Goal: Information Seeking & Learning: Learn about a topic

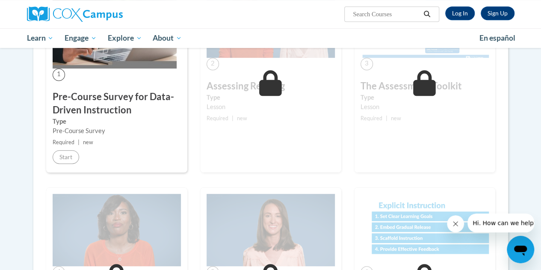
scroll to position [170, 0]
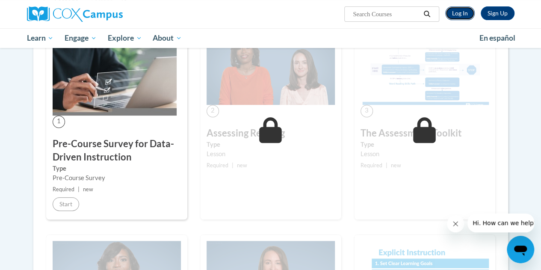
click at [463, 12] on link "Log In" at bounding box center [461, 13] width 30 height 14
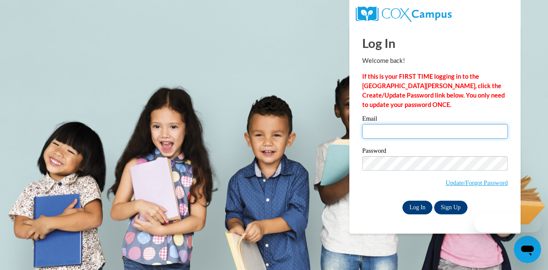
type input "avincent@kusd.edu"
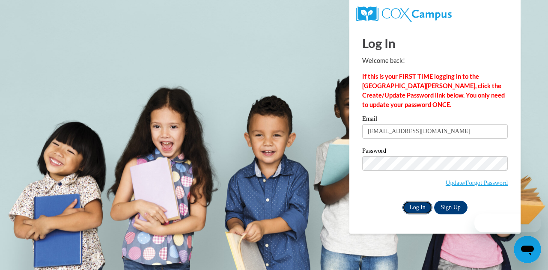
click at [418, 213] on input "Log In" at bounding box center [417, 208] width 30 height 14
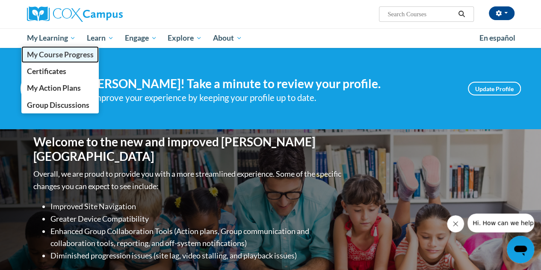
click at [67, 52] on span "My Course Progress" at bounding box center [60, 54] width 67 height 9
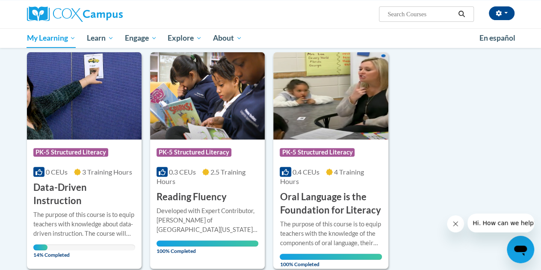
scroll to position [112, 0]
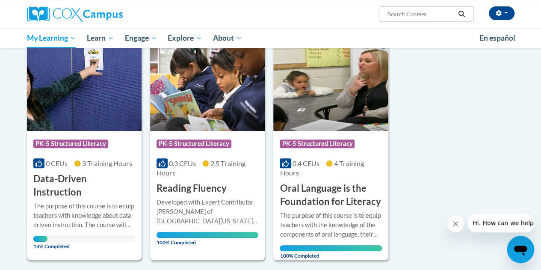
click at [85, 122] on img at bounding box center [84, 87] width 115 height 87
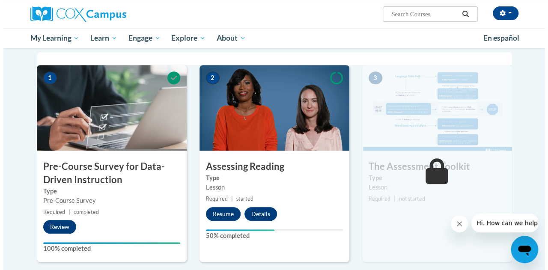
scroll to position [166, 0]
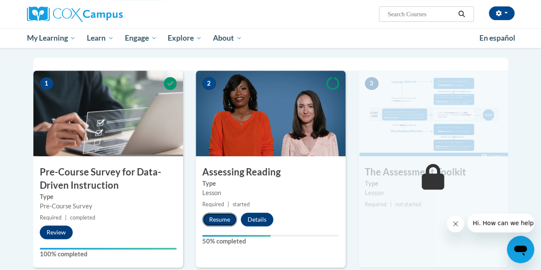
click at [218, 221] on button "Resume" at bounding box center [219, 220] width 35 height 14
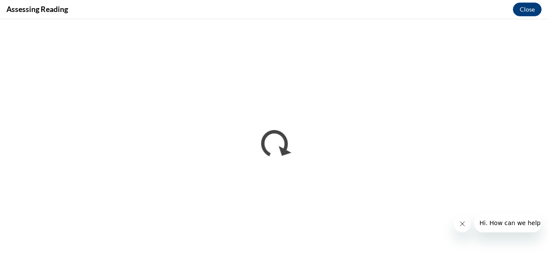
scroll to position [0, 0]
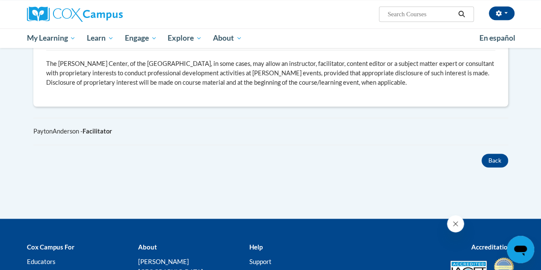
scroll to position [485, 0]
